Goal: Transaction & Acquisition: Download file/media

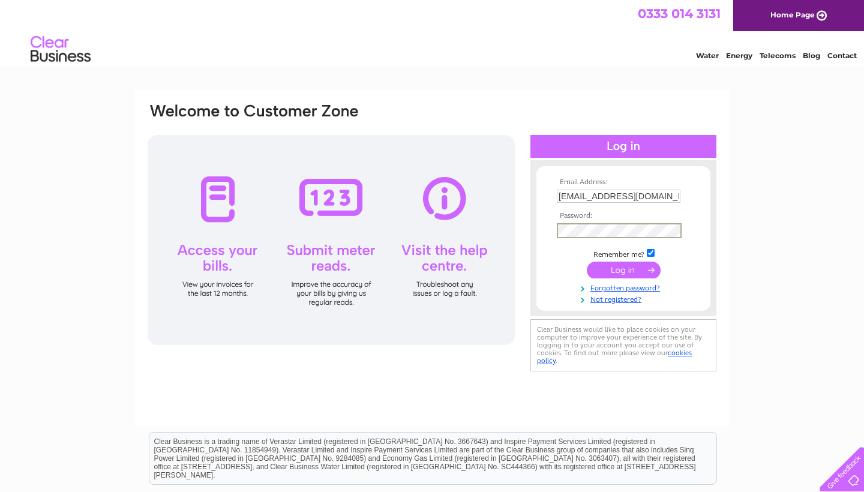
click at [605, 266] on input "submit" at bounding box center [623, 269] width 74 height 17
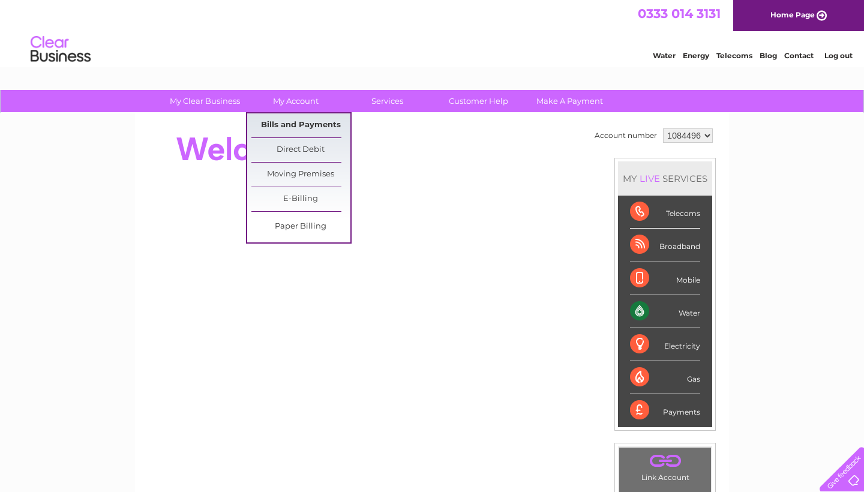
click at [301, 121] on link "Bills and Payments" at bounding box center [300, 125] width 99 height 24
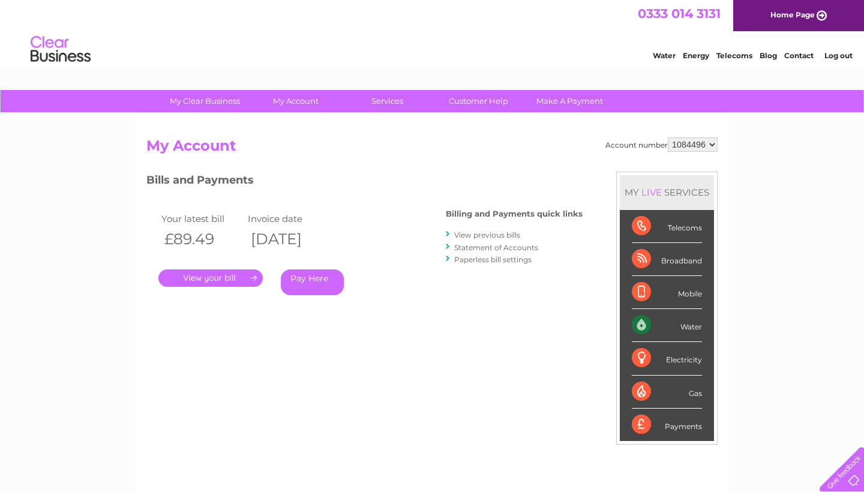
click at [502, 233] on link "View previous bills" at bounding box center [487, 234] width 66 height 9
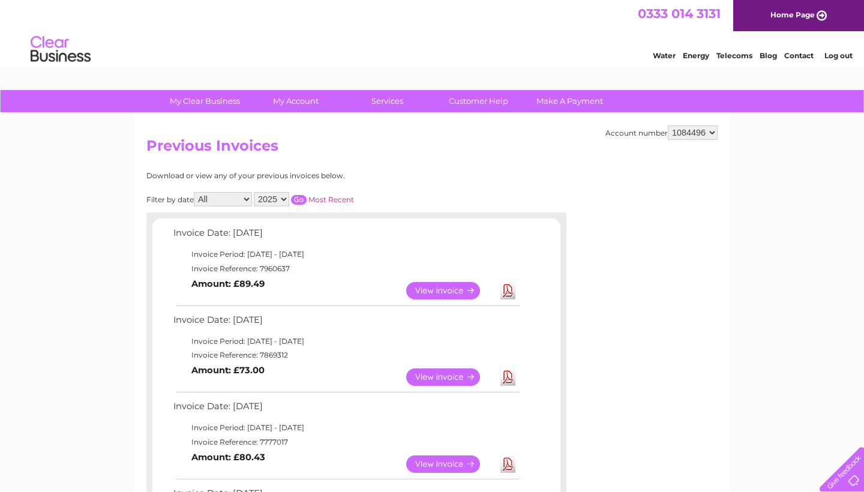
click at [507, 284] on link "Download" at bounding box center [507, 290] width 15 height 17
click at [507, 369] on link "Download" at bounding box center [507, 376] width 15 height 17
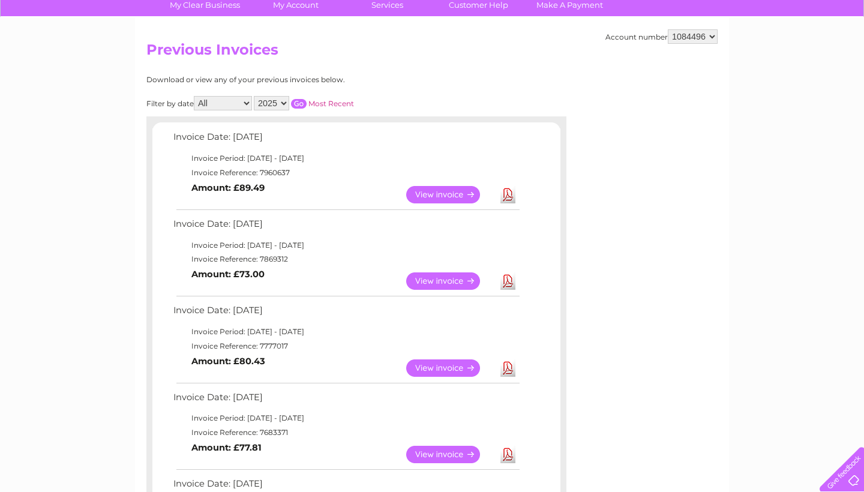
scroll to position [97, 0]
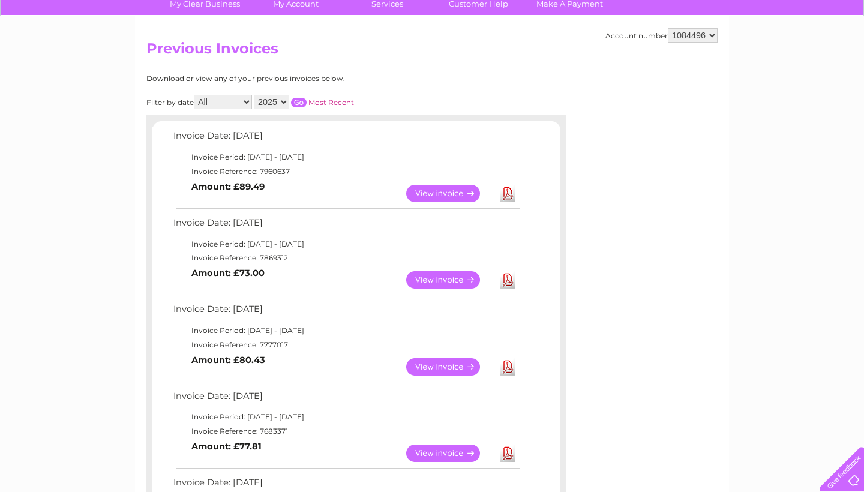
click at [510, 360] on link "Download" at bounding box center [507, 366] width 15 height 17
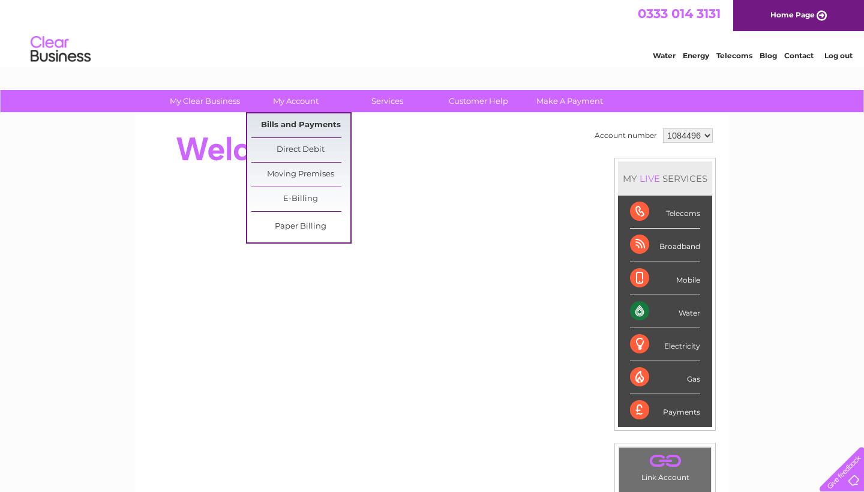
click at [302, 125] on link "Bills and Payments" at bounding box center [300, 125] width 99 height 24
